Goal: Find specific page/section: Find specific page/section

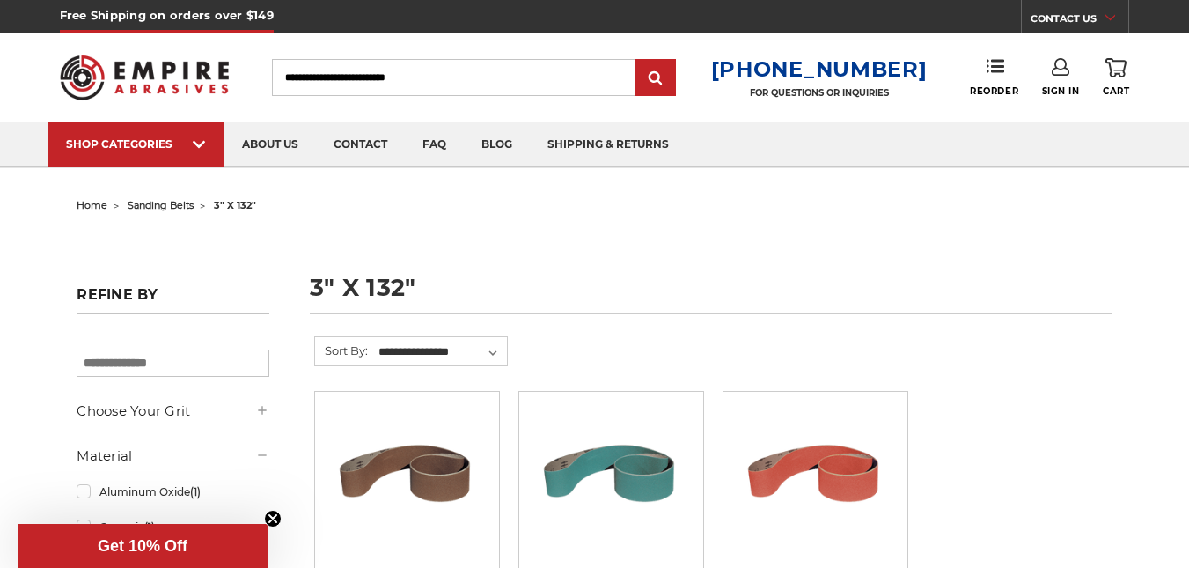
click at [99, 207] on span "home" at bounding box center [92, 205] width 31 height 12
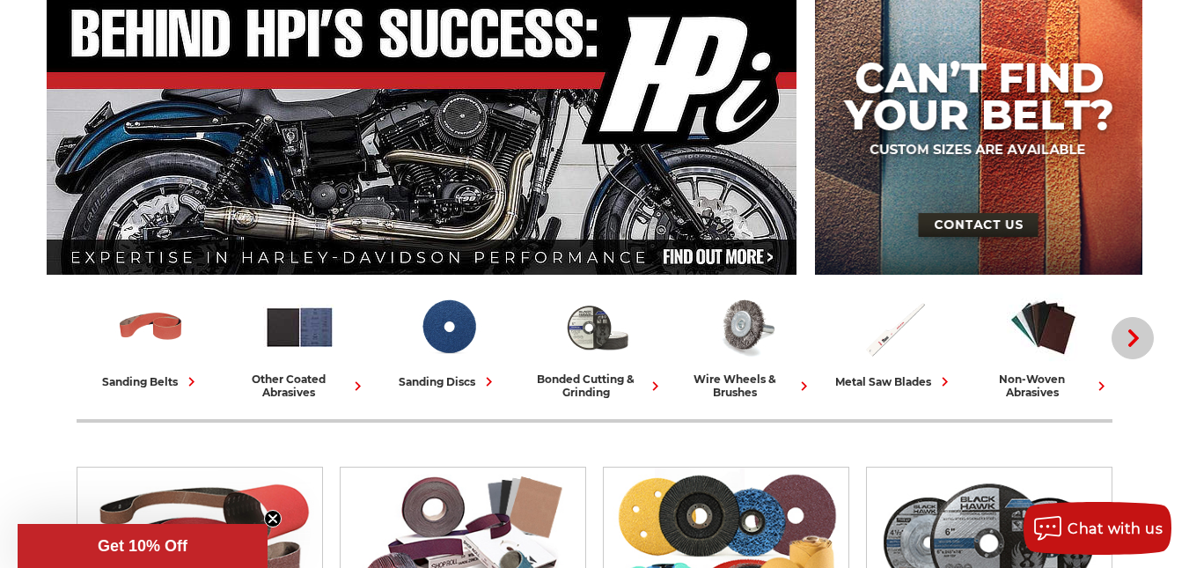
click at [1129, 333] on icon "button" at bounding box center [1134, 338] width 18 height 18
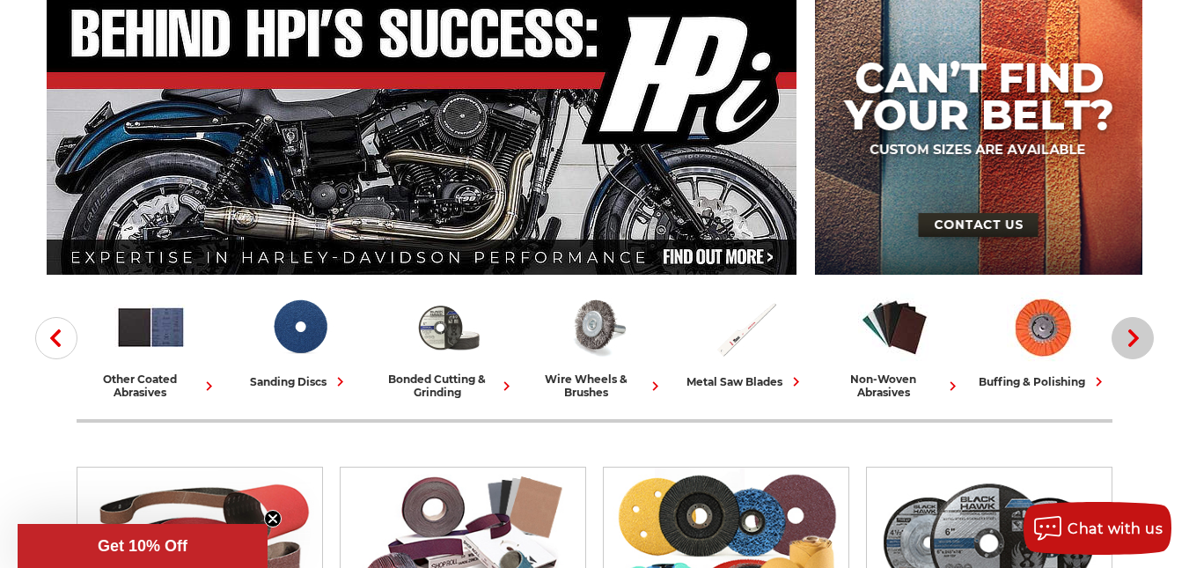
click at [1129, 333] on icon "button" at bounding box center [1134, 338] width 18 height 18
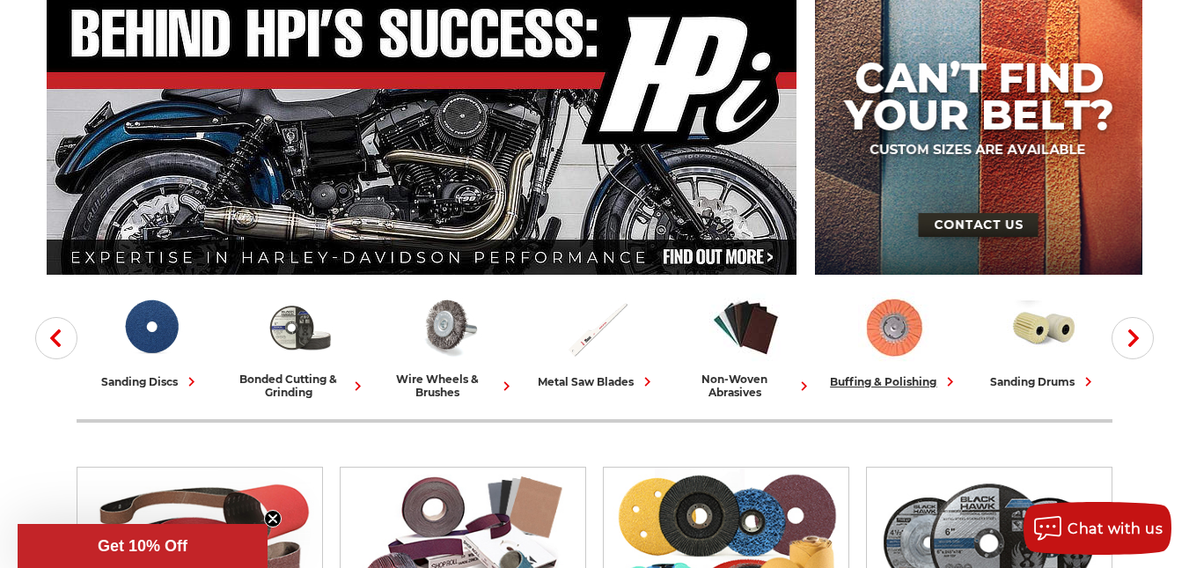
click at [889, 322] on img at bounding box center [894, 326] width 73 height 73
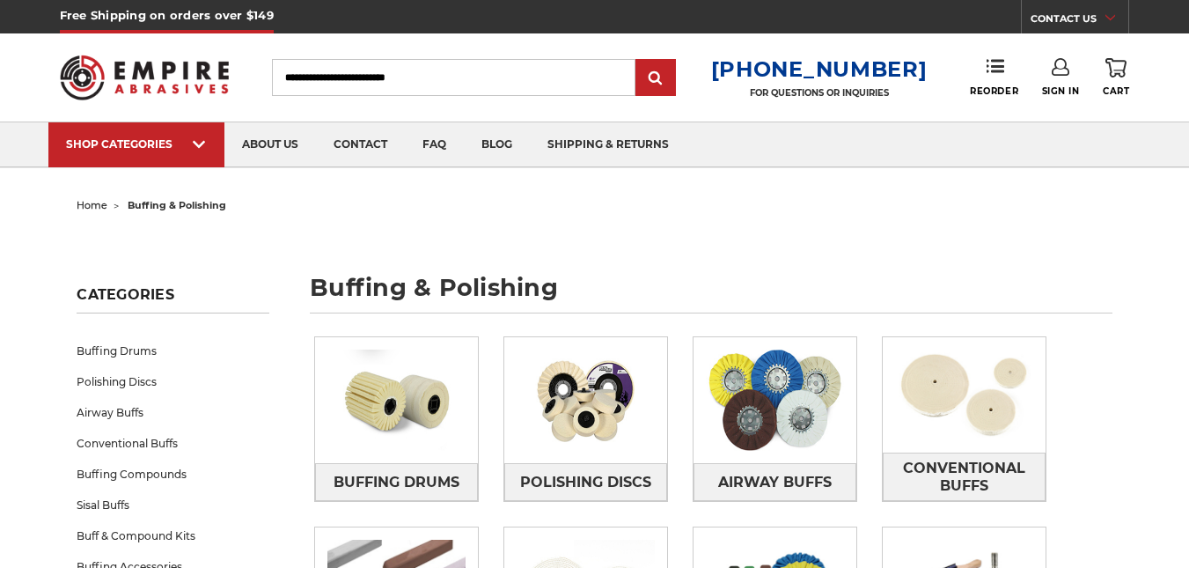
scroll to position [205, 0]
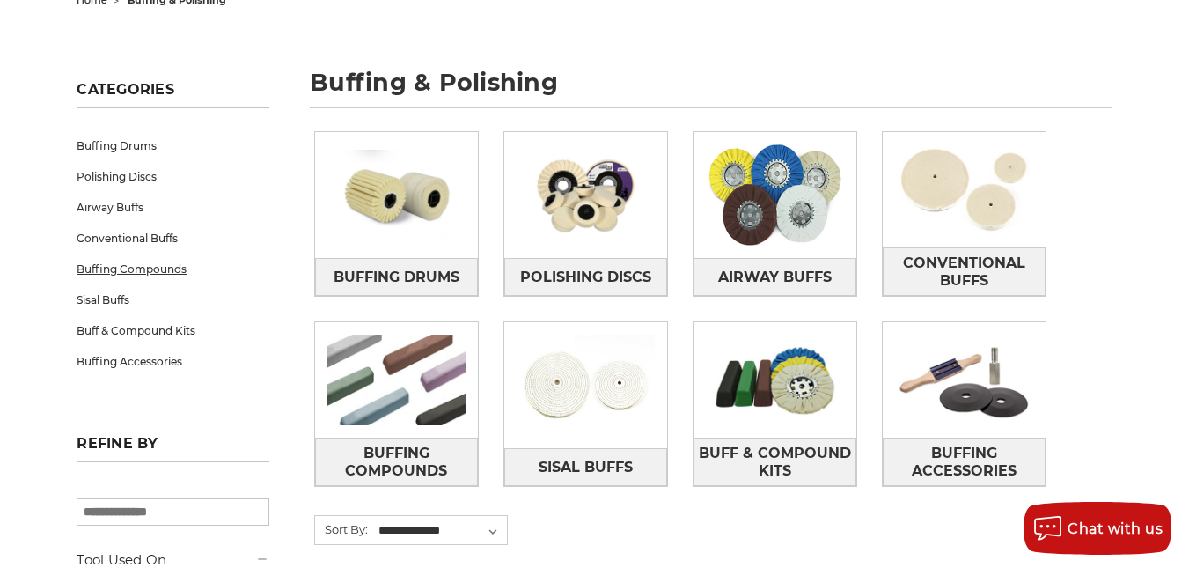
click at [110, 268] on link "Buffing Compounds" at bounding box center [173, 268] width 192 height 31
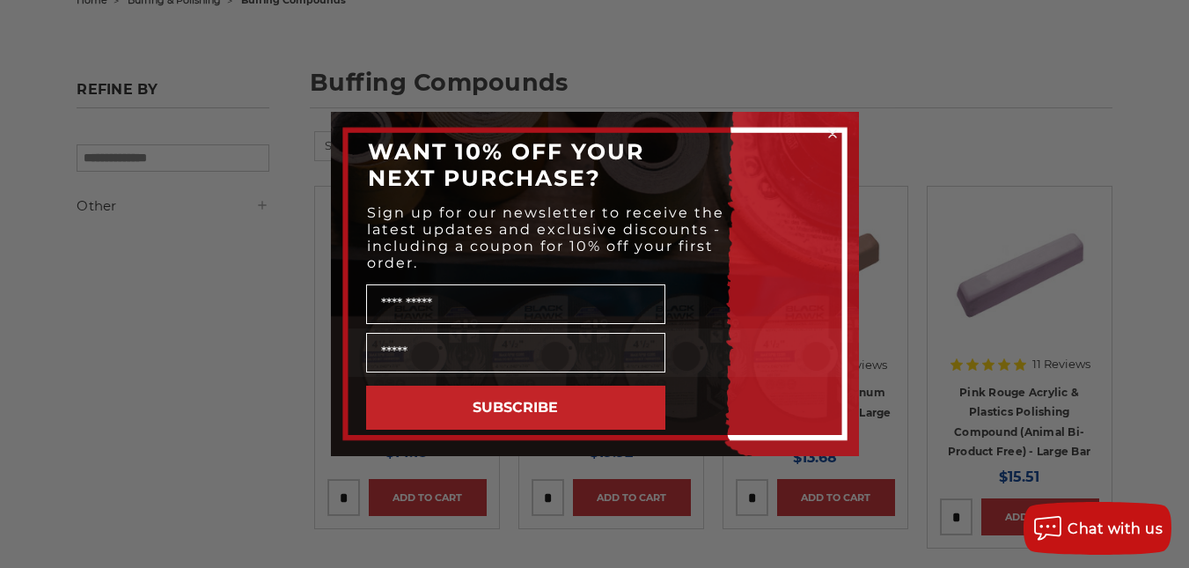
scroll to position [411, 0]
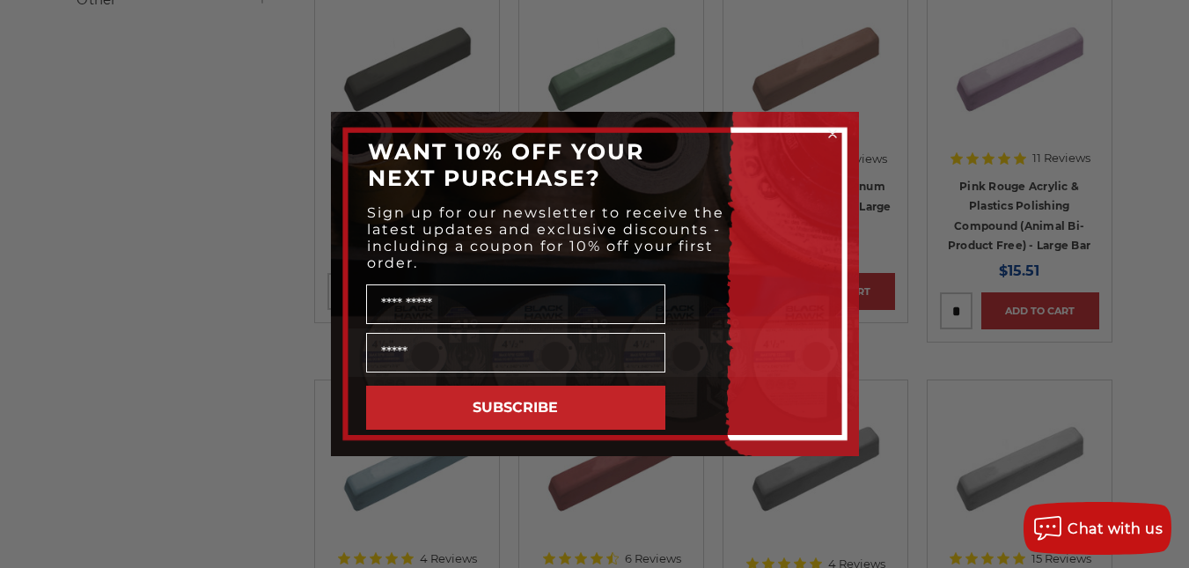
click at [832, 133] on icon "Close dialog" at bounding box center [832, 133] width 7 height 7
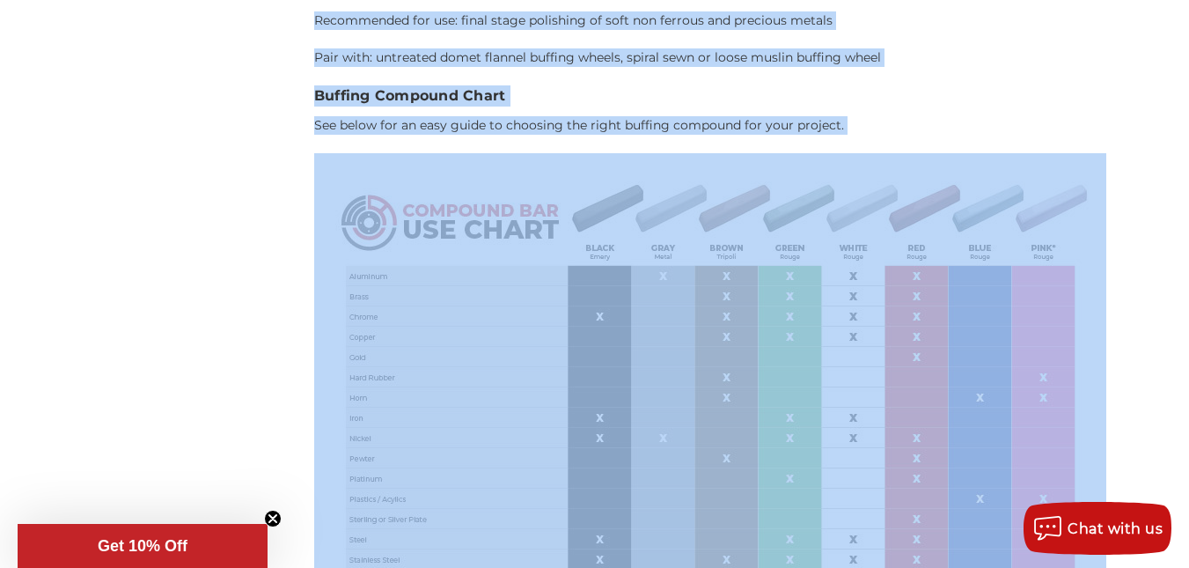
scroll to position [4353, 0]
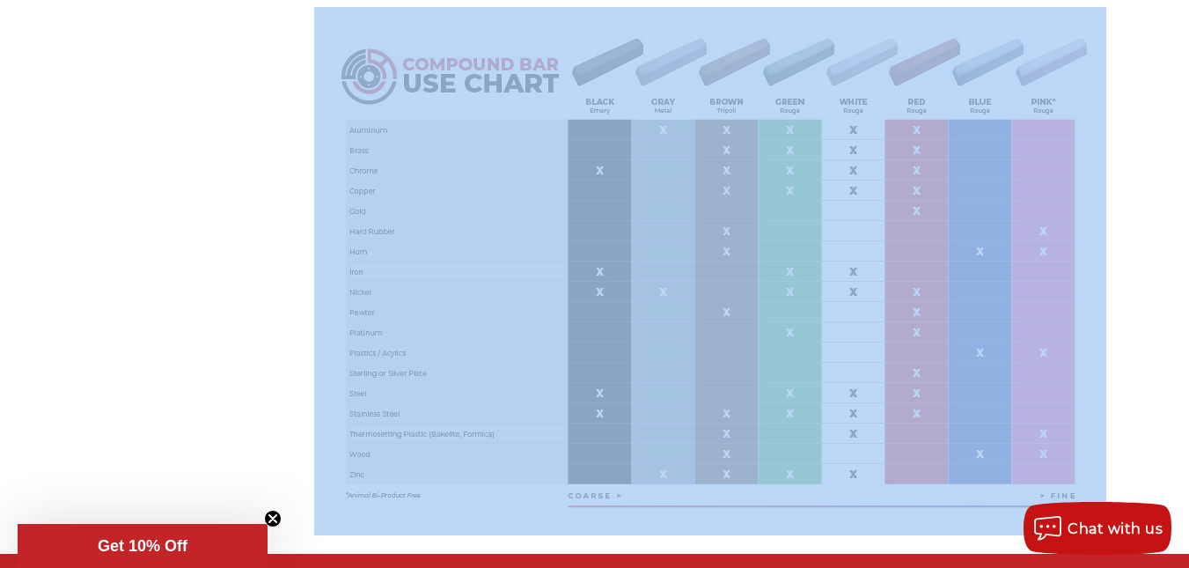
drag, startPoint x: 315, startPoint y: 324, endPoint x: 1082, endPoint y: 472, distance: 781.5
copy div "Empire Abrasives Buffing Compounds What is a Polishing (Buffing) Compound Bar? …"
click at [1029, 208] on img at bounding box center [710, 271] width 792 height 528
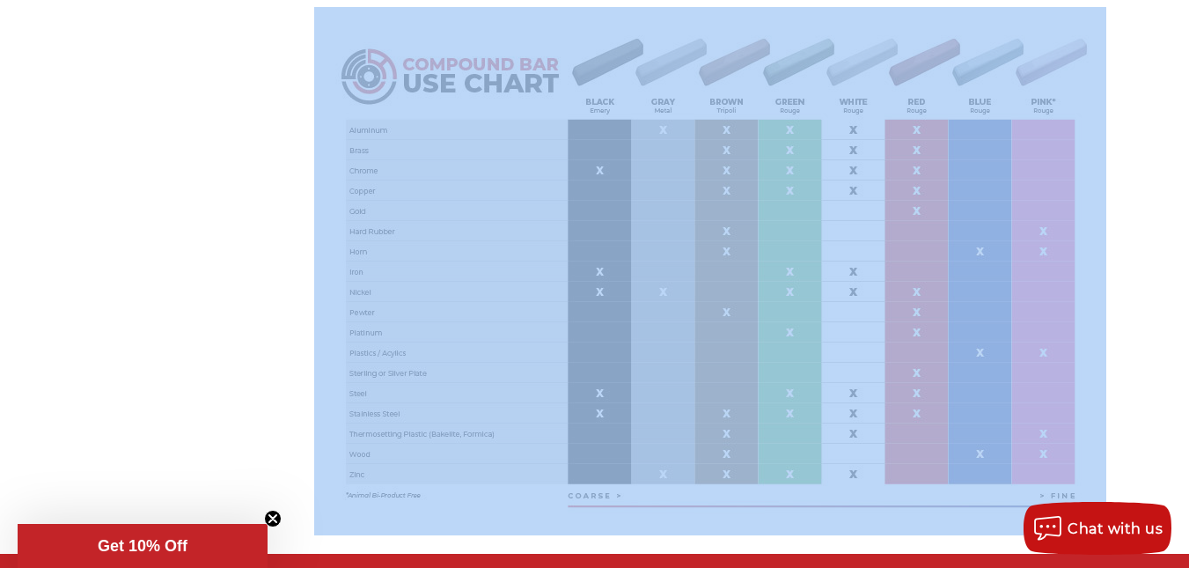
click at [466, 230] on img at bounding box center [710, 271] width 792 height 528
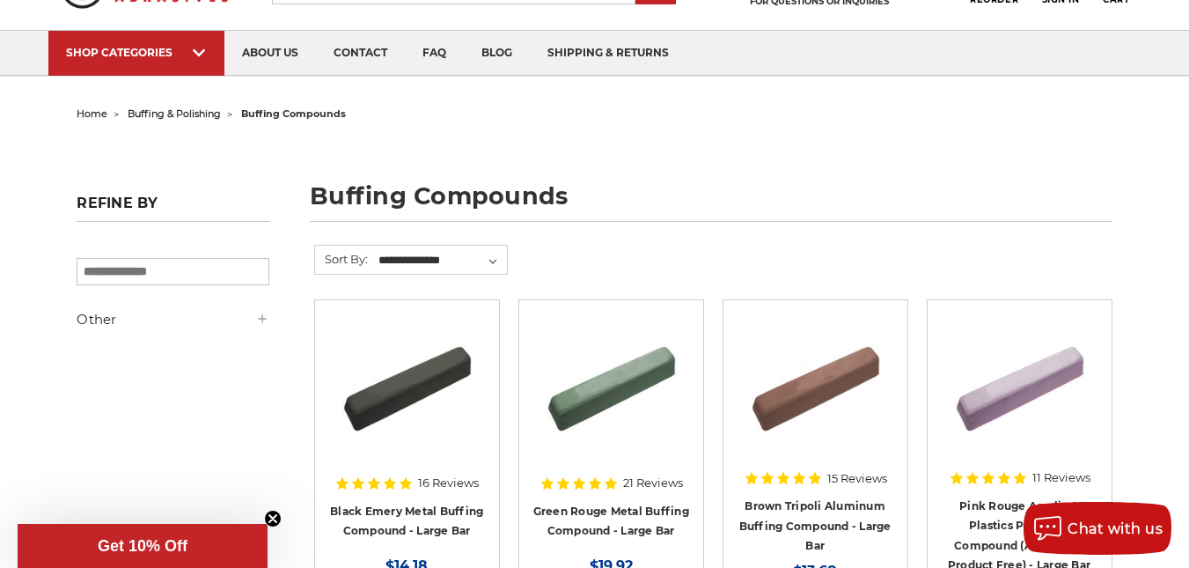
scroll to position [0, 0]
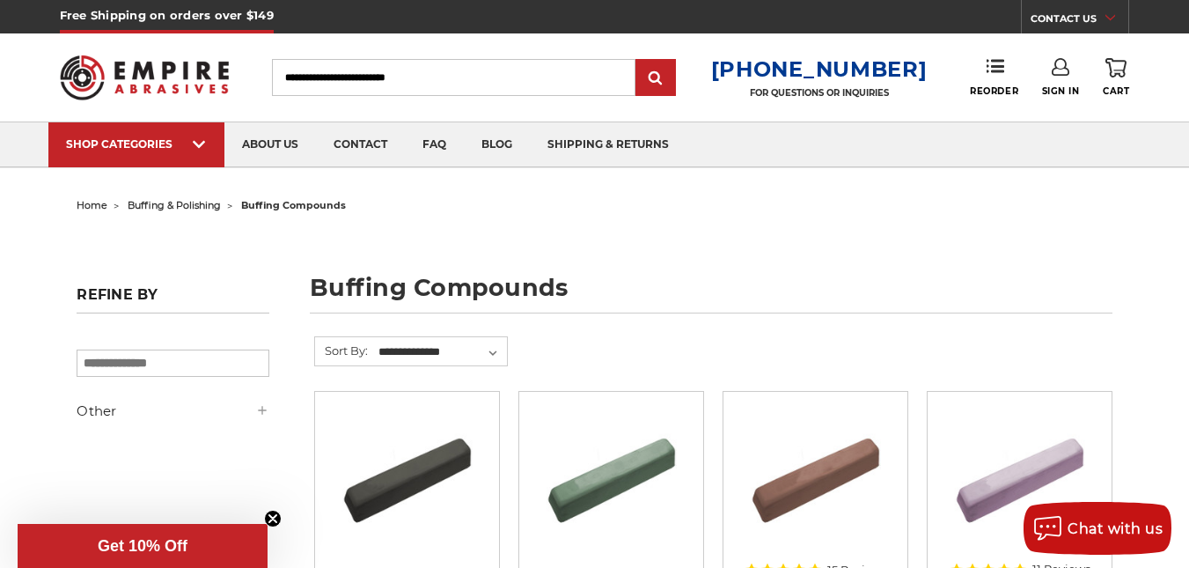
click at [180, 206] on span "buffing & polishing" at bounding box center [174, 205] width 93 height 12
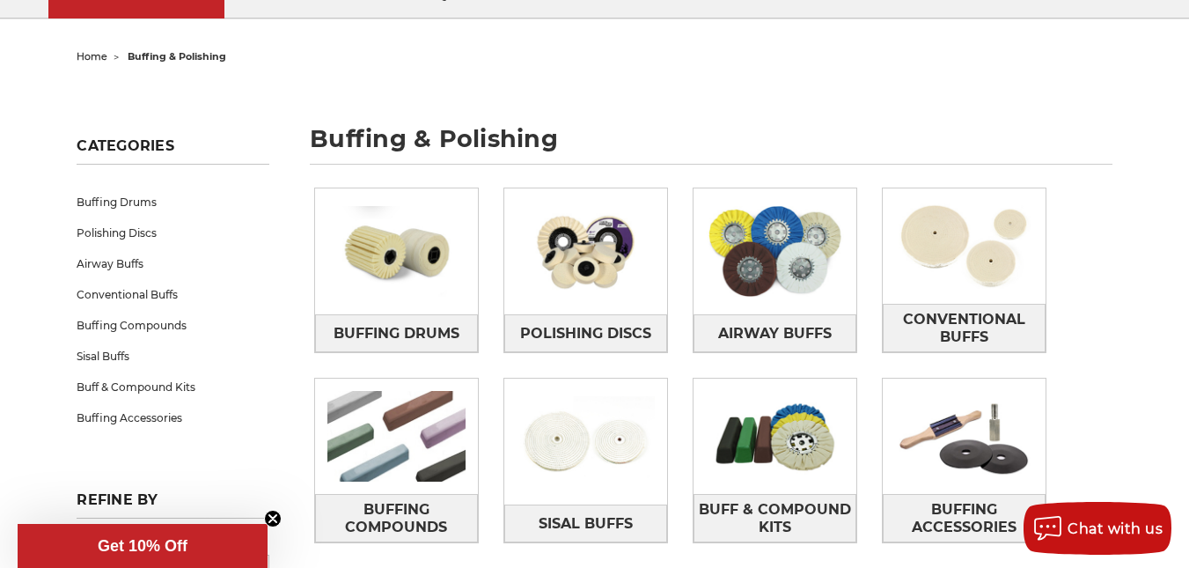
scroll to position [205, 0]
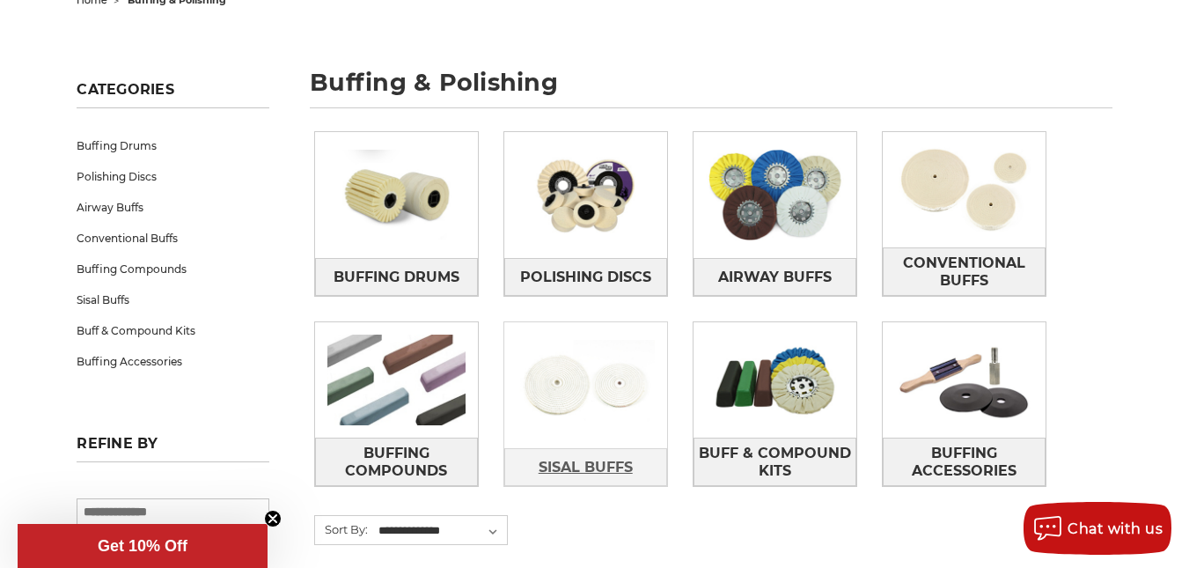
click at [586, 466] on span "Sisal Buffs" at bounding box center [586, 467] width 94 height 30
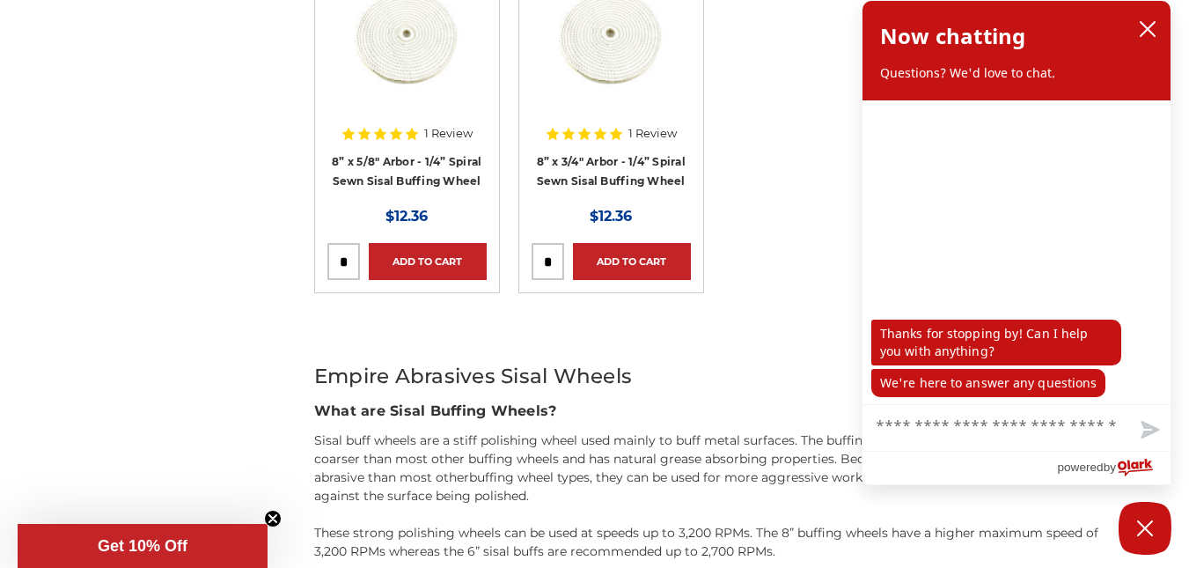
scroll to position [1027, 0]
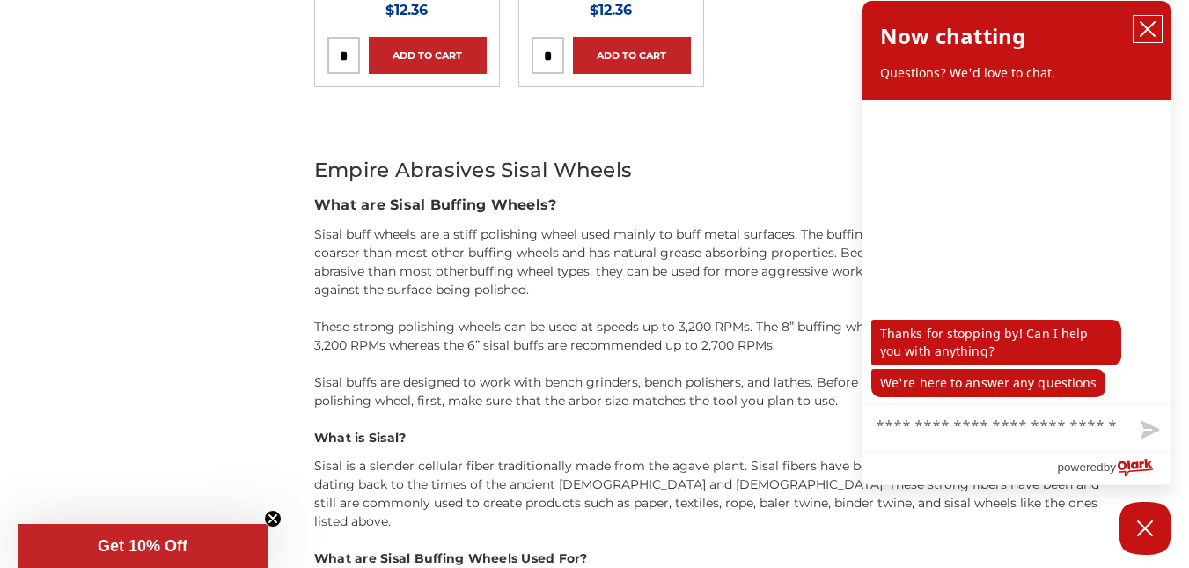
click at [1144, 26] on icon "close chatbox" at bounding box center [1147, 29] width 14 height 14
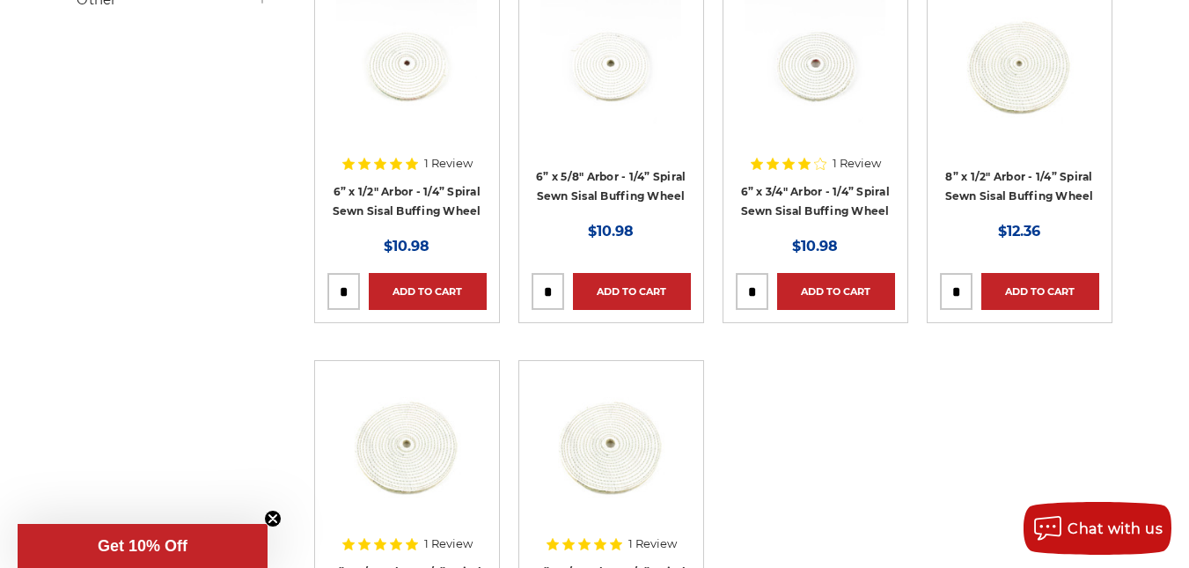
scroll to position [0, 0]
